Goal: Task Accomplishment & Management: Complete application form

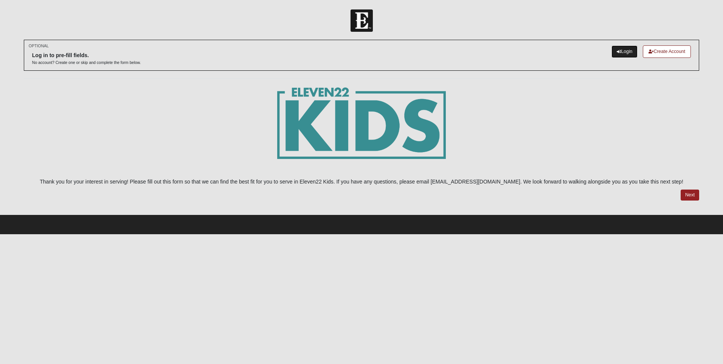
click at [621, 49] on link "Login" at bounding box center [624, 51] width 26 height 12
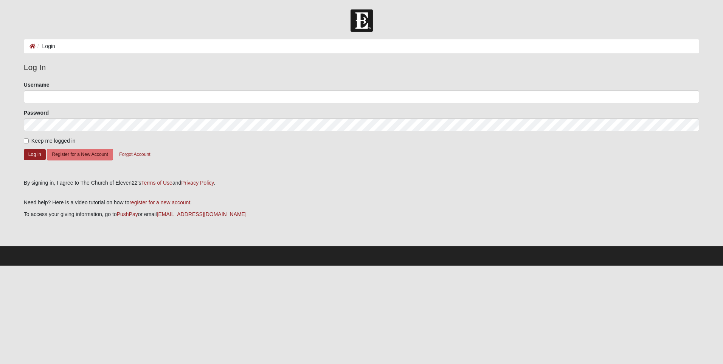
click at [582, 175] on div "Log In Please correct the following: Username Password Keep me logged in Log In…" at bounding box center [361, 123] width 675 height 125
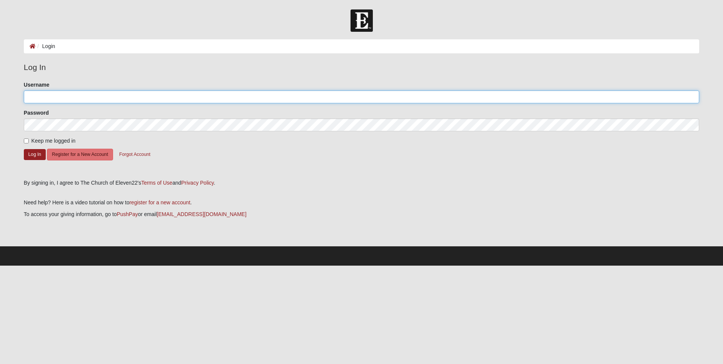
click at [46, 97] on input "Username" at bounding box center [361, 96] width 675 height 13
click at [46, 97] on input "1122 - Anne" at bounding box center [361, 96] width 675 height 13
type input "1122 - Anne"
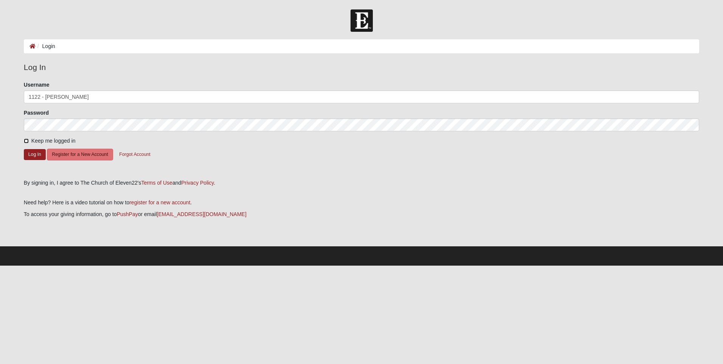
click at [27, 141] on input "Keep me logged in" at bounding box center [26, 140] width 5 height 5
checkbox input "true"
click at [35, 152] on button "Log In" at bounding box center [35, 154] width 22 height 11
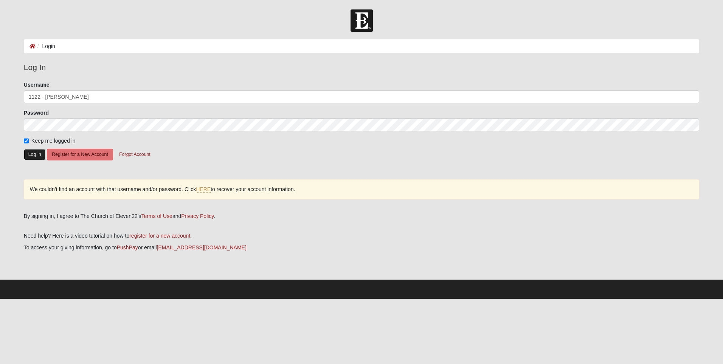
click at [34, 150] on button "Log In" at bounding box center [35, 154] width 22 height 11
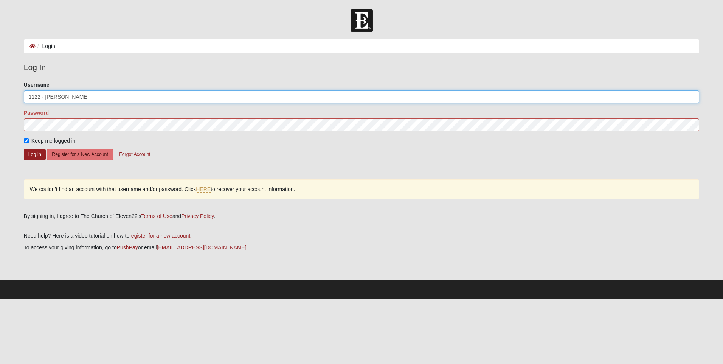
click at [64, 96] on input "1122 - Anne" at bounding box center [361, 96] width 675 height 13
type input "1"
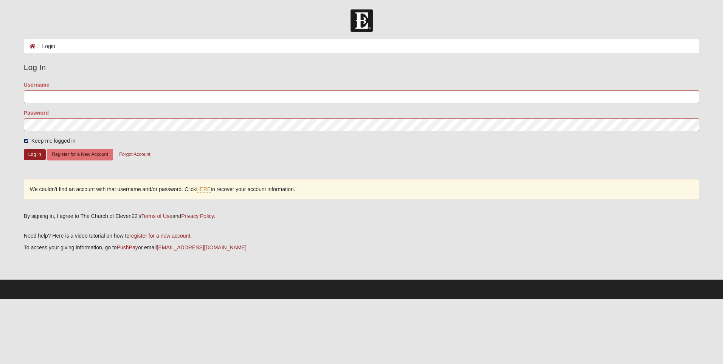
click at [24, 141] on input "Keep me logged in" at bounding box center [26, 140] width 5 height 5
checkbox input "false"
